Goal: Task Accomplishment & Management: Manage account settings

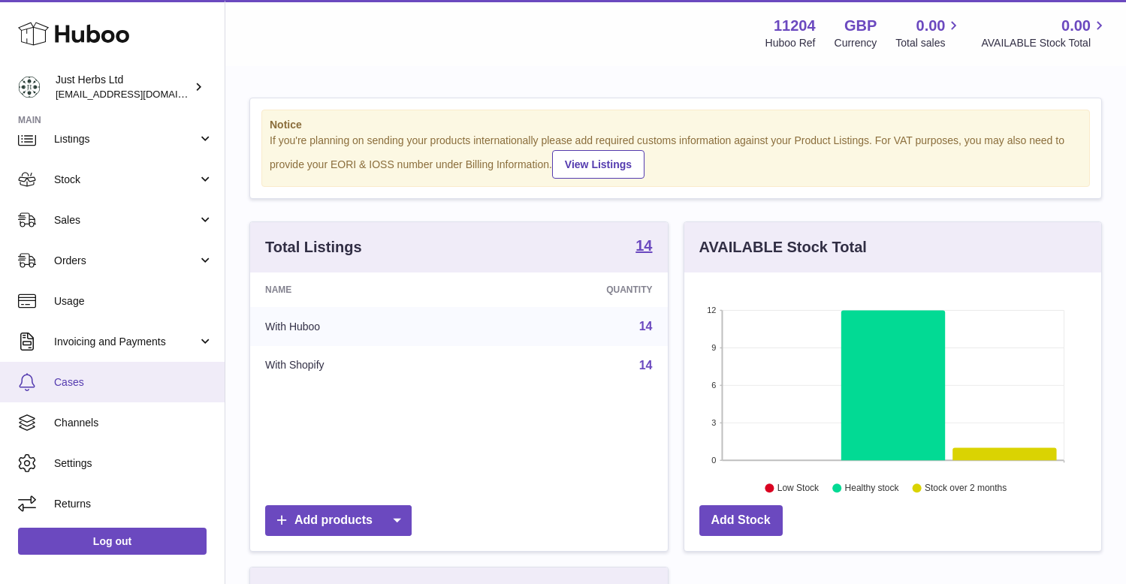
scroll to position [2, 0]
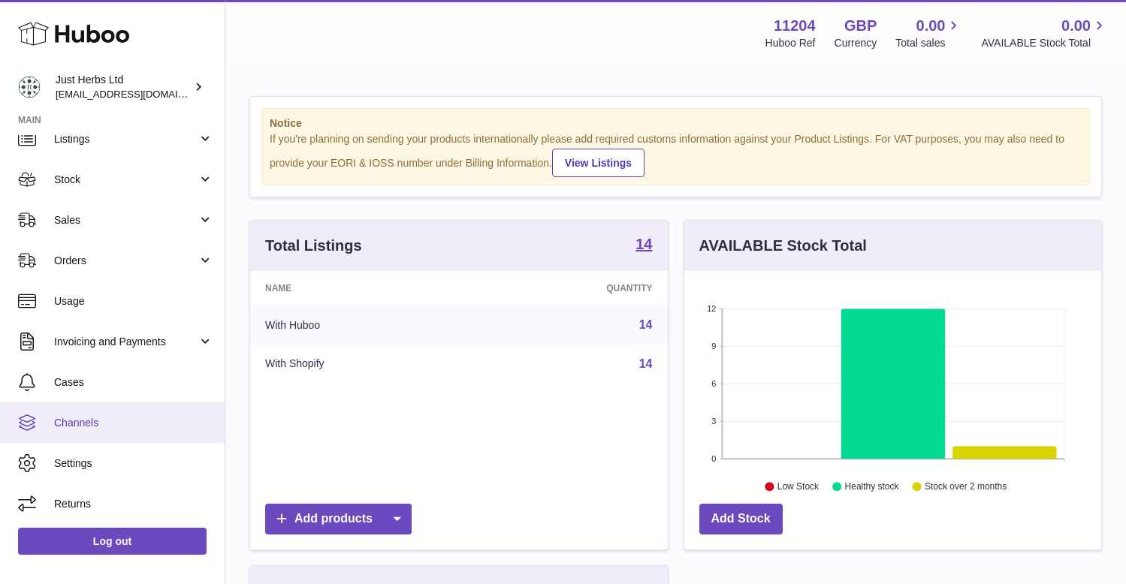
click at [83, 421] on span "Channels" at bounding box center [133, 423] width 159 height 14
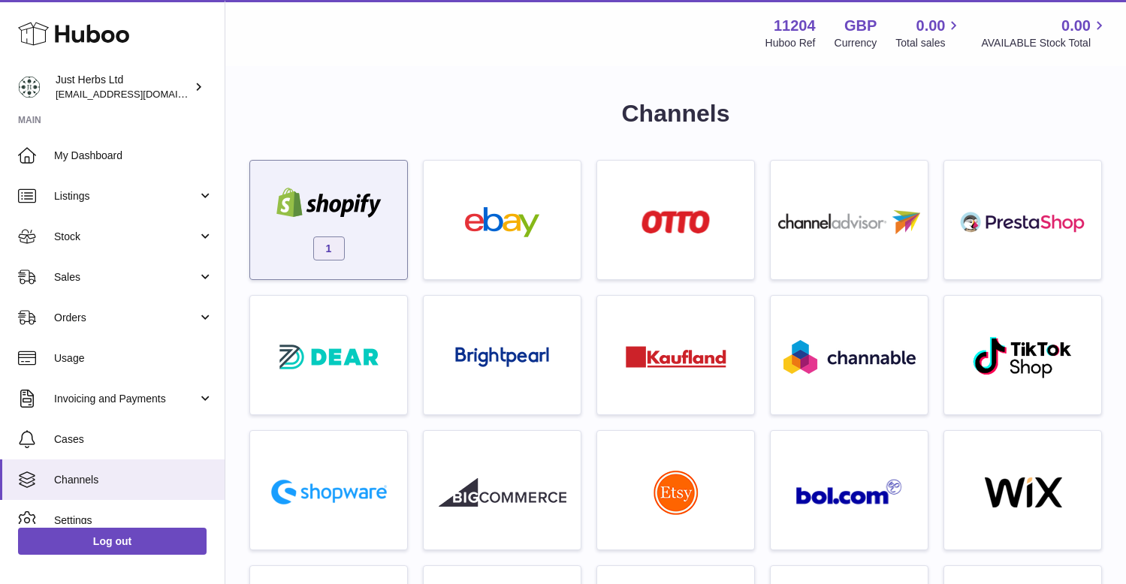
click at [337, 239] on span "1" at bounding box center [329, 249] width 32 height 24
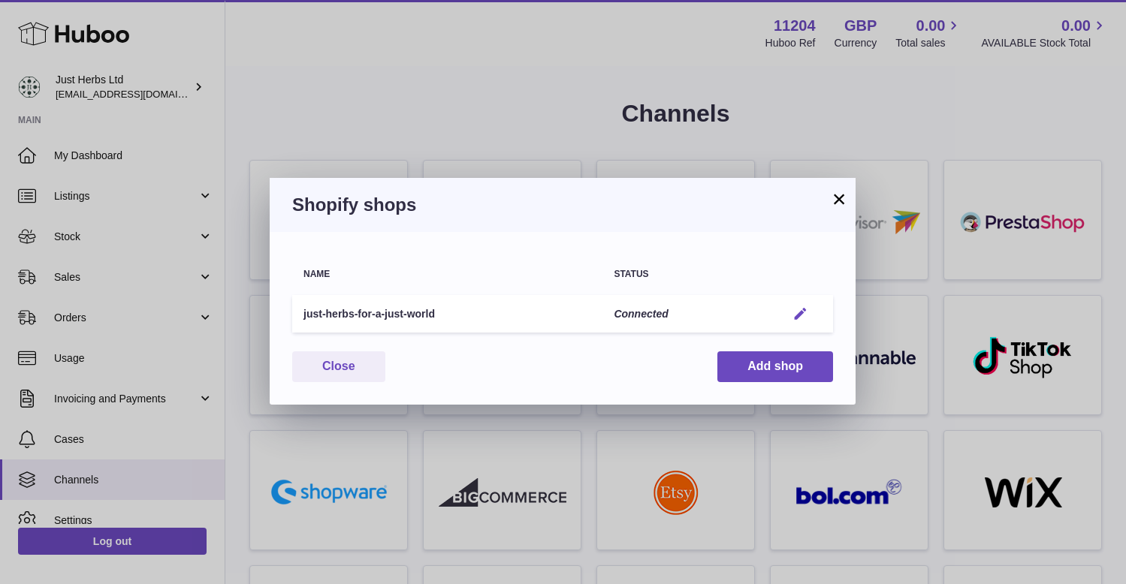
click at [802, 315] on em "button" at bounding box center [801, 315] width 16 height 16
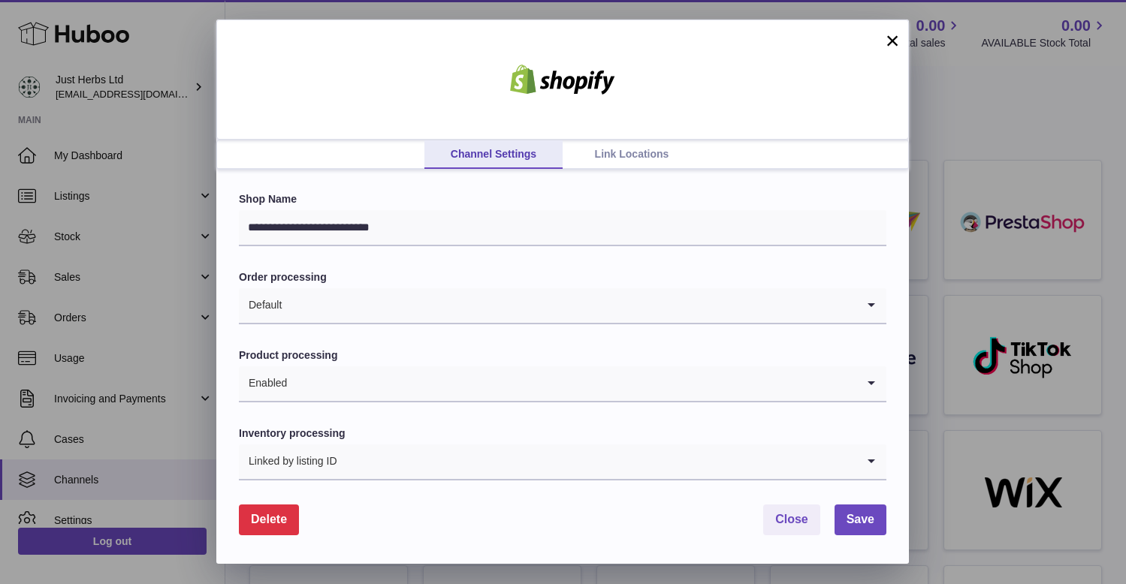
click at [639, 165] on link "Link Locations" at bounding box center [632, 154] width 138 height 29
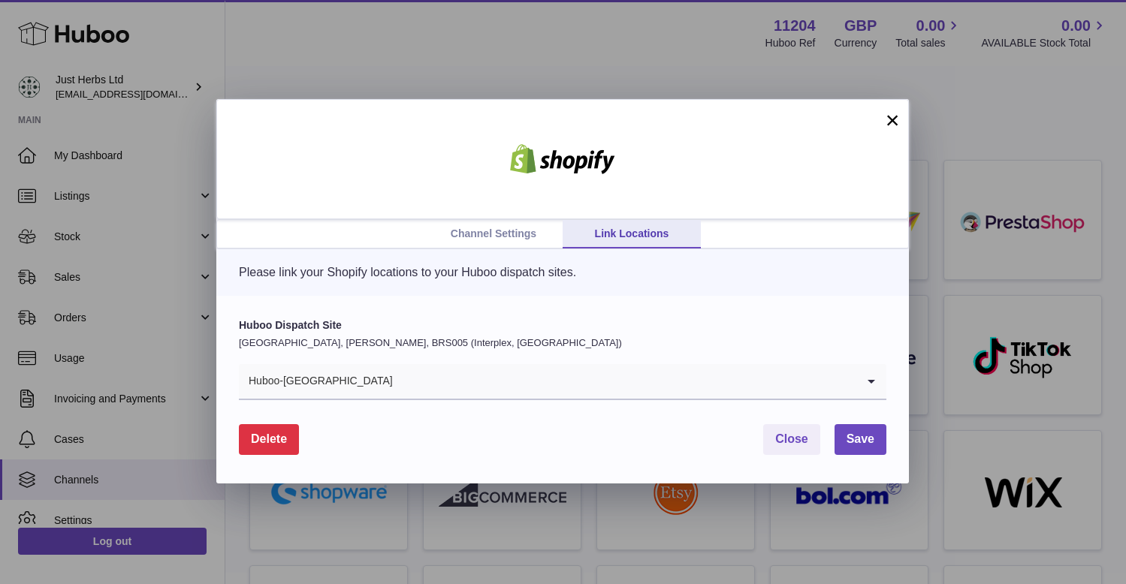
click at [470, 236] on link "Channel Settings" at bounding box center [493, 234] width 138 height 29
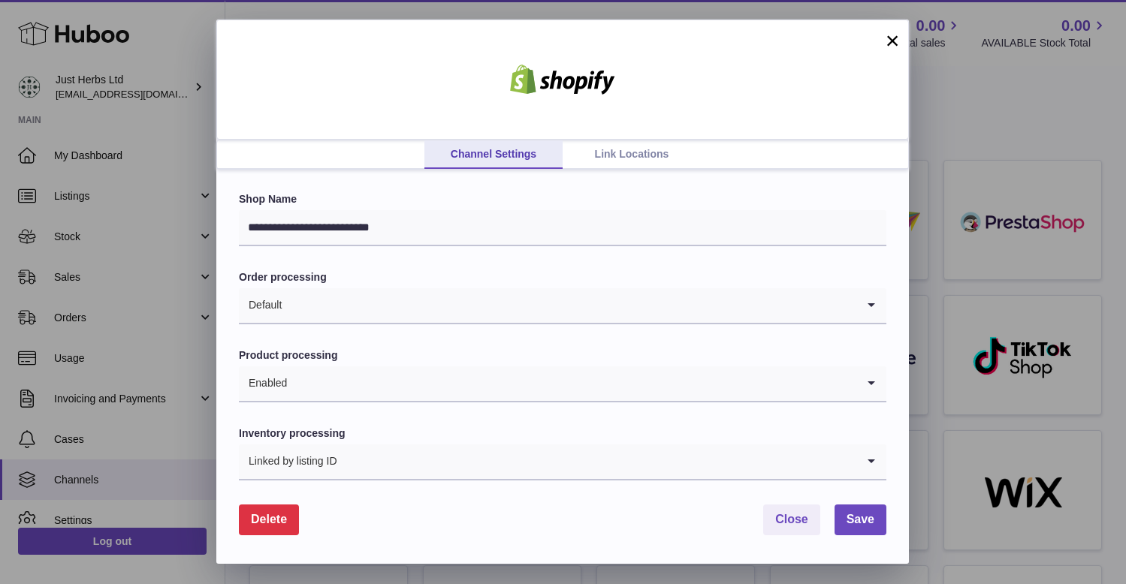
click at [658, 155] on link "Link Locations" at bounding box center [632, 154] width 138 height 29
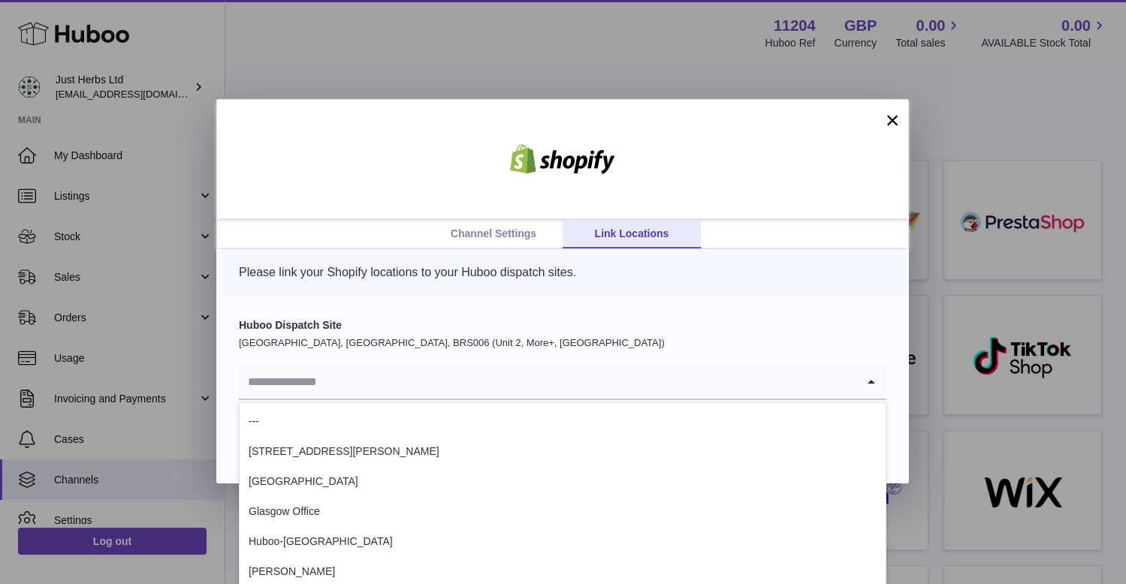
click at [310, 392] on input "Search for option" at bounding box center [548, 381] width 618 height 35
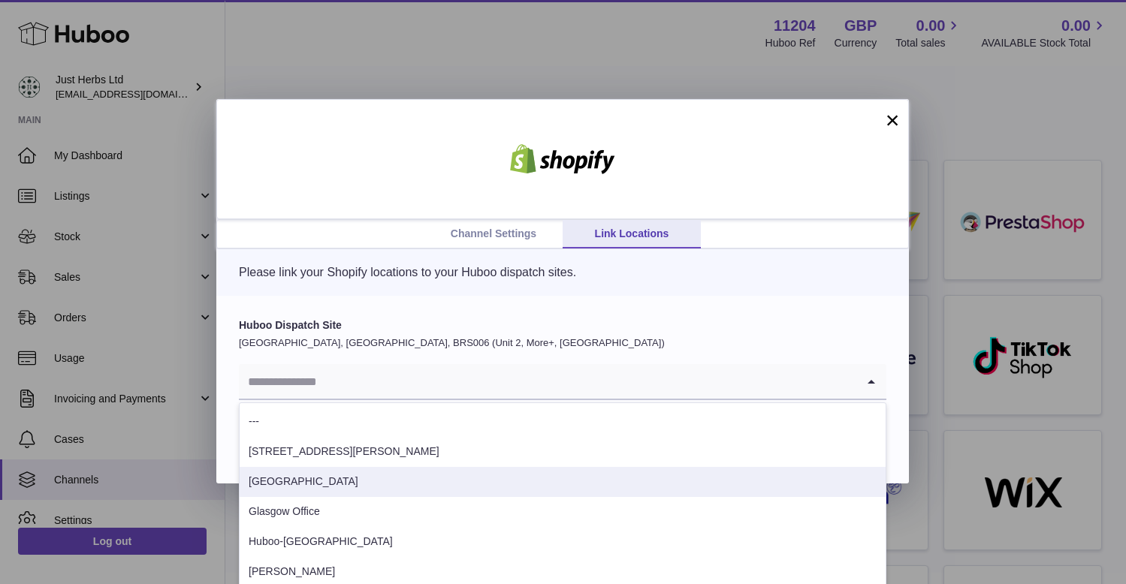
scroll to position [68, 0]
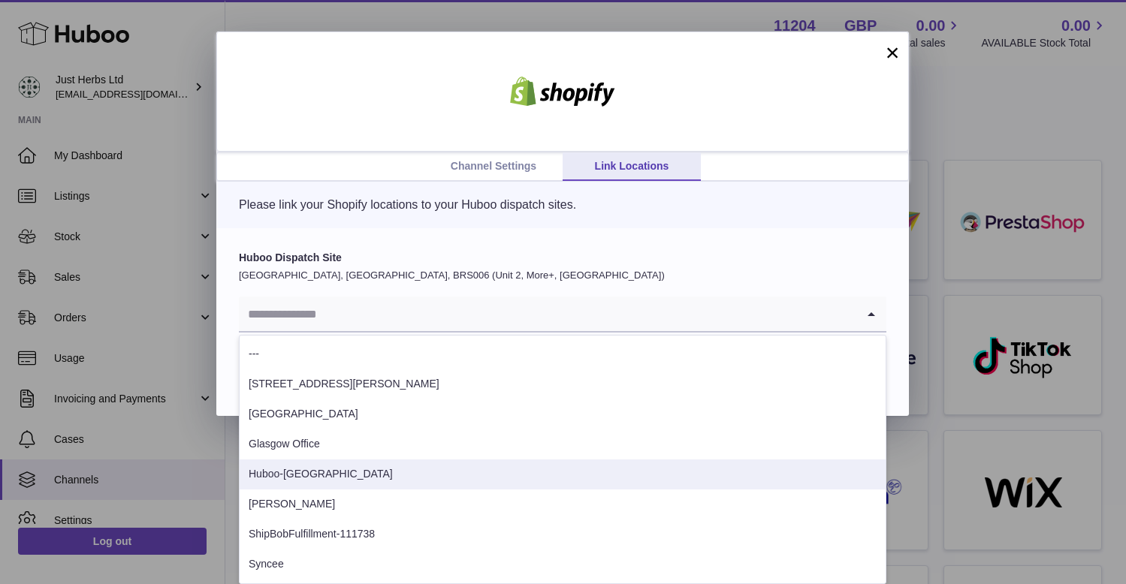
click at [298, 471] on li "Huboo-[GEOGRAPHIC_DATA]" at bounding box center [563, 475] width 646 height 30
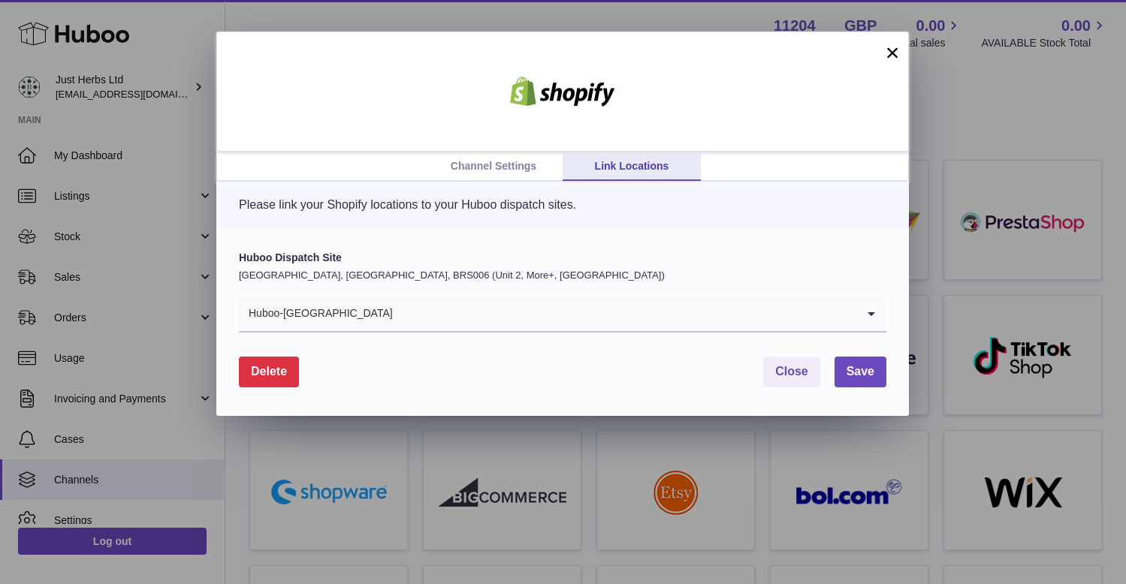
scroll to position [0, 0]
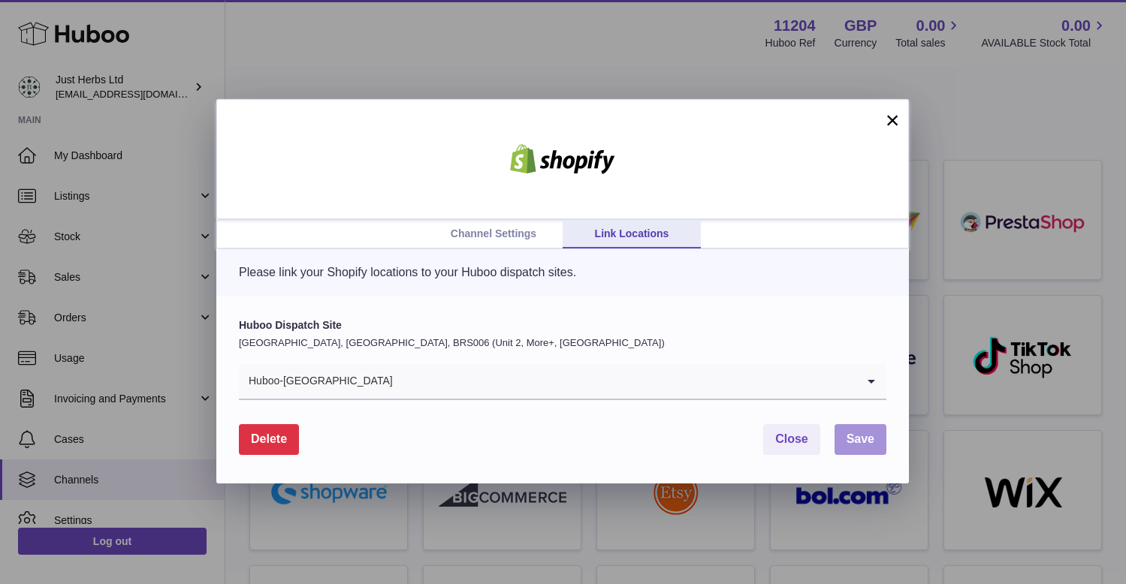
click at [862, 436] on span "Save" at bounding box center [861, 439] width 28 height 13
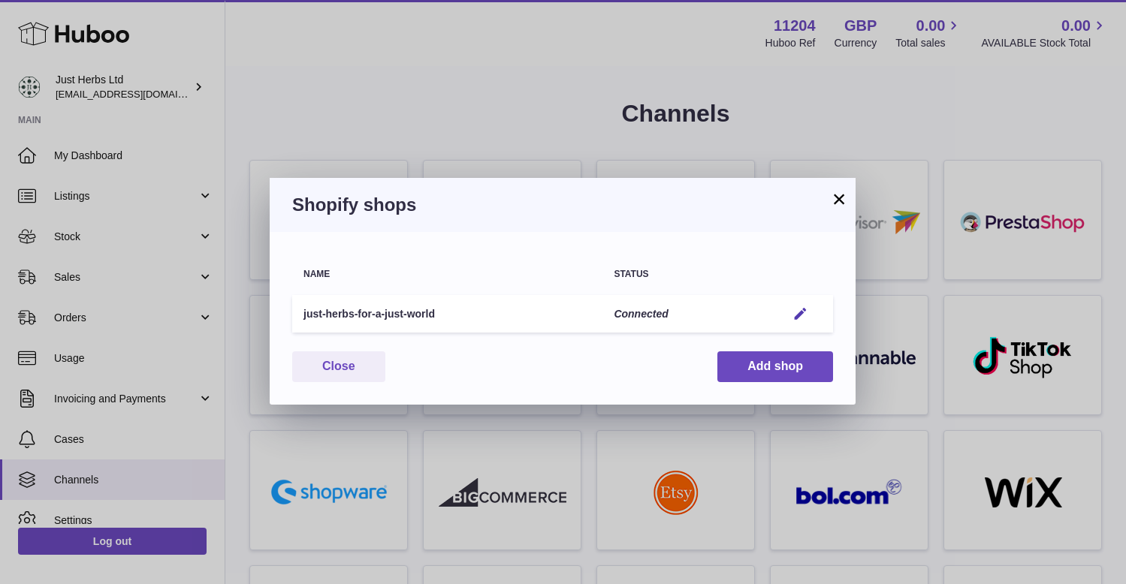
click at [831, 201] on button "×" at bounding box center [839, 199] width 18 height 18
